Goal: Check status: Check status

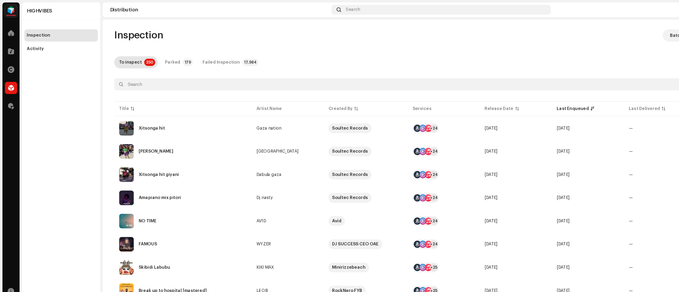
click at [55, 83] on div "HIGHVIBES Inspection Activity" at bounding box center [53, 146] width 68 height 288
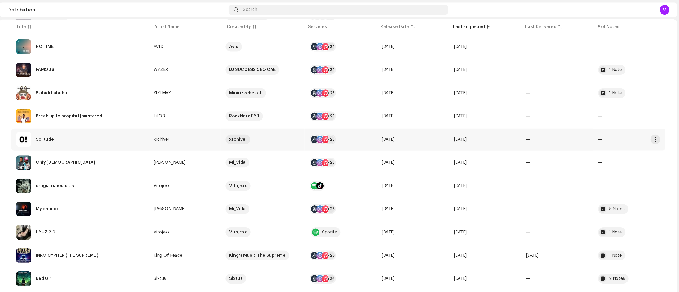
scroll to position [152, 0]
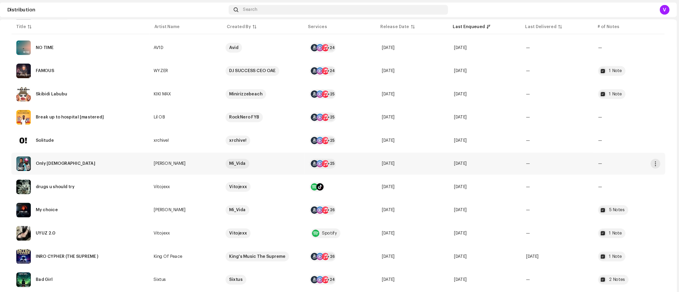
click at [578, 149] on td "—" at bounding box center [573, 142] width 63 height 19
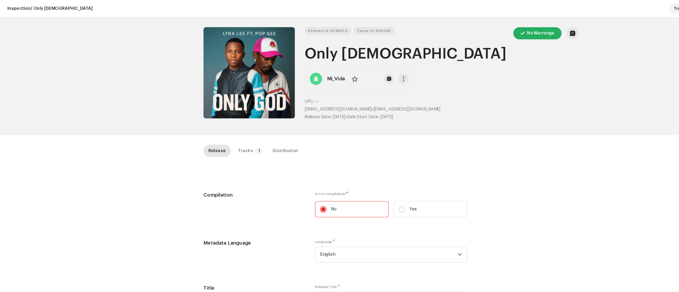
click at [175, 75] on div "Release Id: 3048302 Payee Id: 639089 No Warnings Only [DEMOGRAPHIC_DATA] Mi_Vid…" at bounding box center [339, 66] width 343 height 102
click at [200, 84] on button "Zoom Image" at bounding box center [216, 63] width 79 height 79
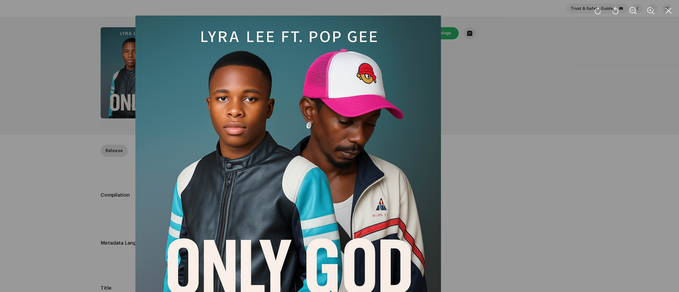
click at [529, 117] on div at bounding box center [339, 146] width 679 height 292
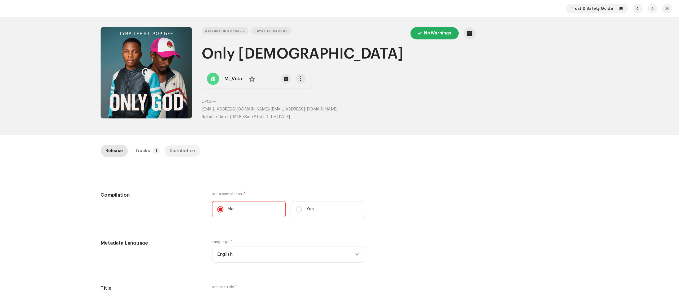
click at [244, 128] on div "Distribution" at bounding box center [248, 131] width 22 height 11
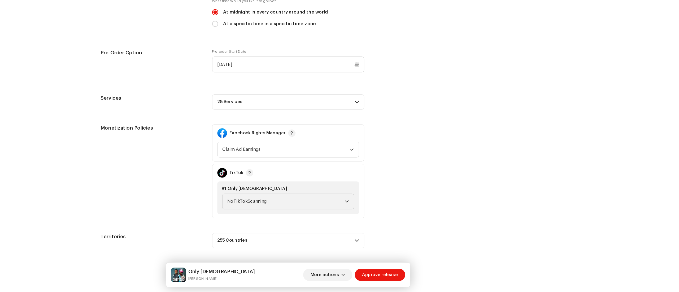
click at [398, 128] on span at bounding box center [399, 127] width 3 height 4
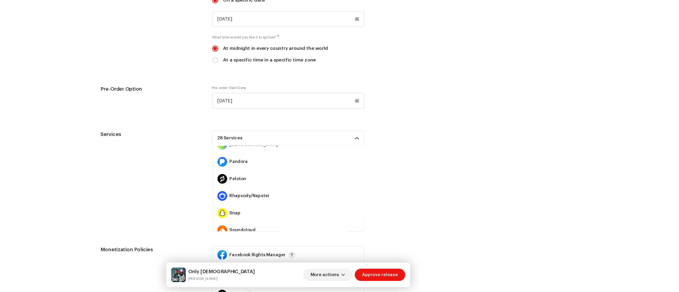
scroll to position [246, 0]
click at [457, 169] on div "Services 28 Services Amazon HD Audio Anghami Apple HD Audio Audiomack AWA Boomp…" at bounding box center [340, 196] width 326 height 88
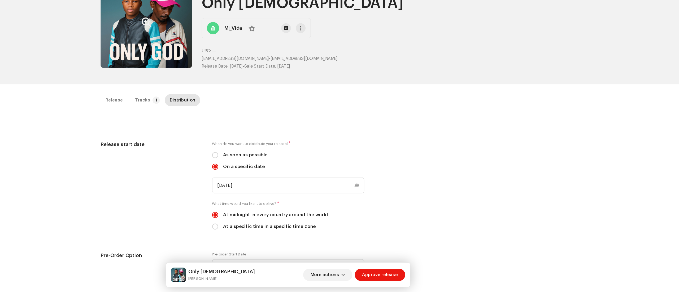
scroll to position [0, 0]
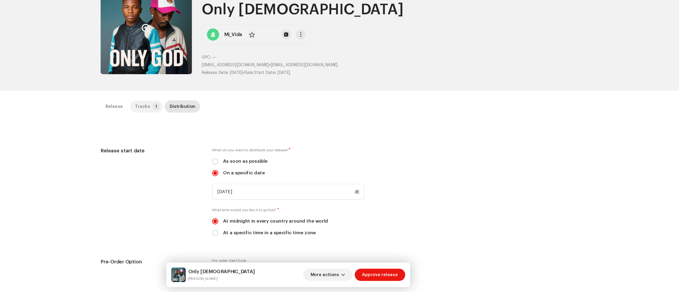
click at [222, 130] on p-badge "1" at bounding box center [225, 131] width 6 height 6
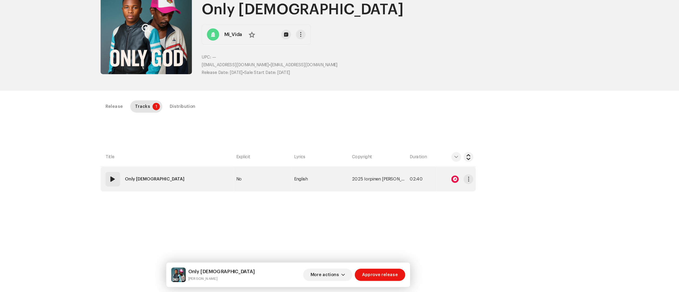
click at [492, 198] on re-m-actions-button at bounding box center [496, 194] width 8 height 11
click at [485, 197] on div at bounding box center [484, 194] width 6 height 6
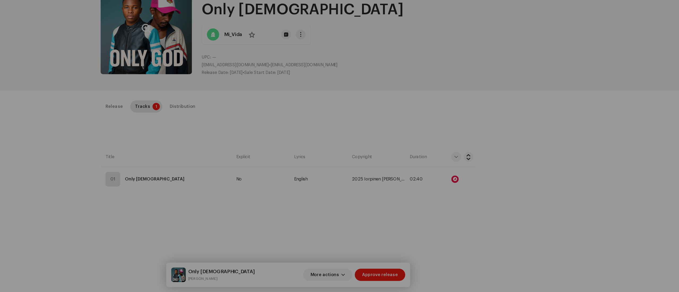
click at [188, 230] on div "Audio Recognition by Remix/Sample 4 All results require review/listening to avo…" at bounding box center [339, 146] width 679 height 292
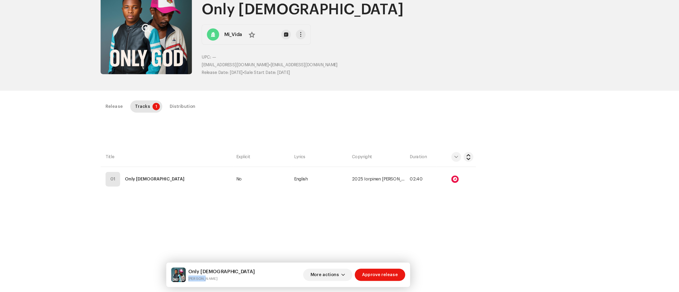
drag, startPoint x: 252, startPoint y: 279, endPoint x: 281, endPoint y: 283, distance: 29.9
click at [281, 283] on div "Only God Lyra Lee More actions Approve release" at bounding box center [339, 277] width 203 height 13
copy small "[PERSON_NAME]"
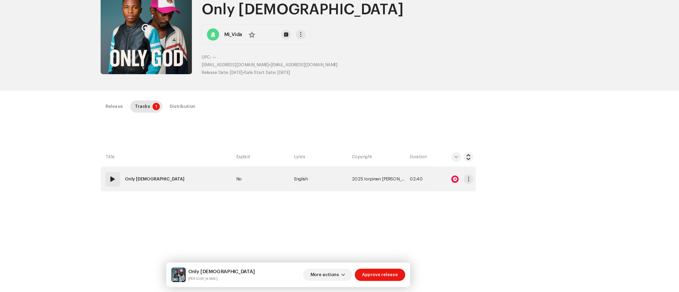
click at [182, 192] on div "01" at bounding box center [187, 194] width 13 height 13
